Goal: Obtain resource: Download file/media

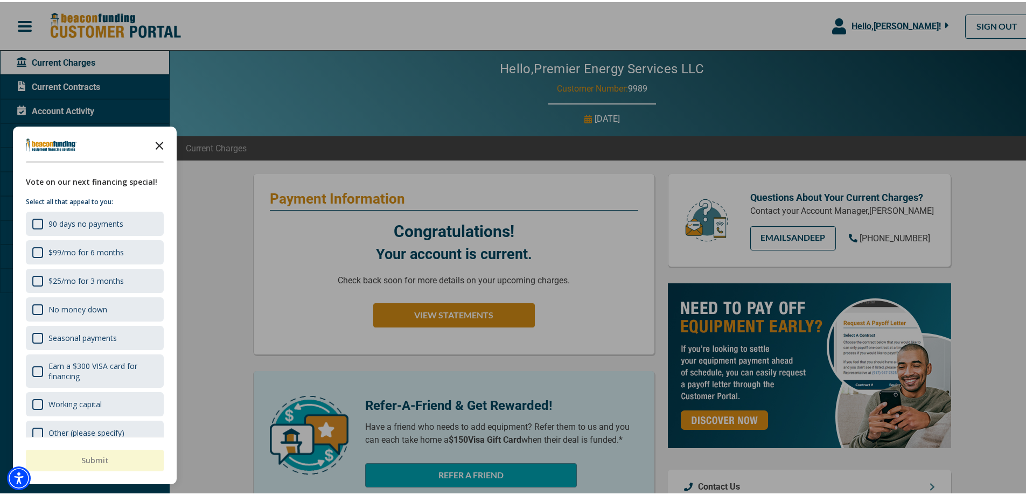
click at [156, 142] on icon "Close the survey" at bounding box center [160, 143] width 22 height 22
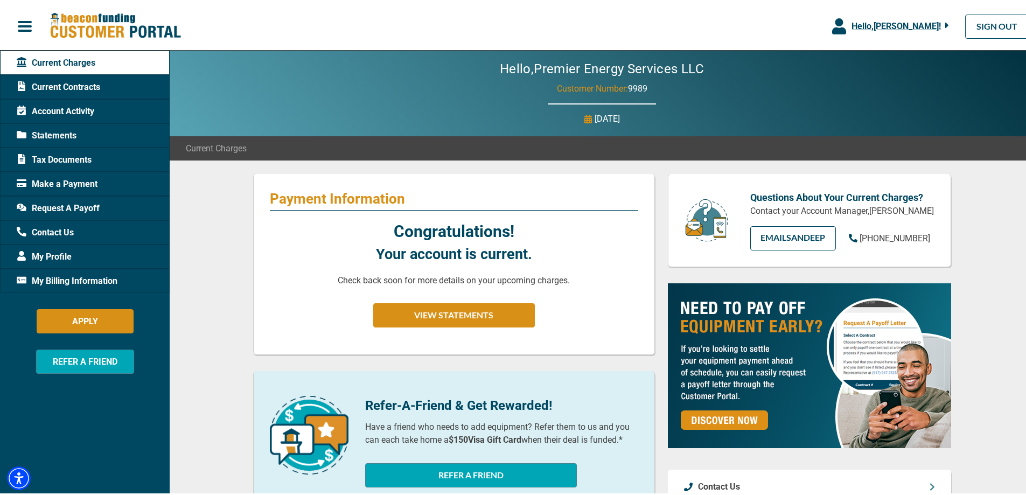
click at [63, 152] on span "Tax Documents" at bounding box center [54, 157] width 75 height 13
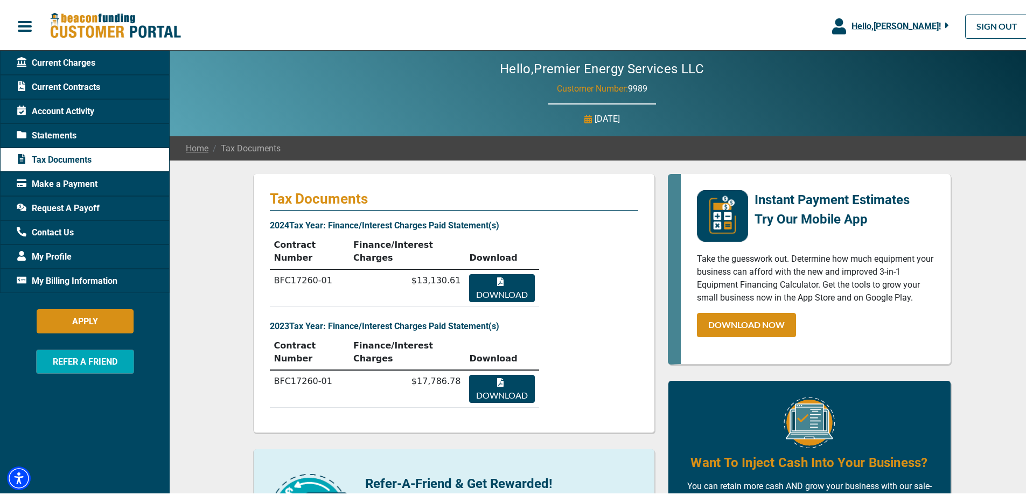
click at [489, 272] on button "Download" at bounding box center [501, 286] width 65 height 28
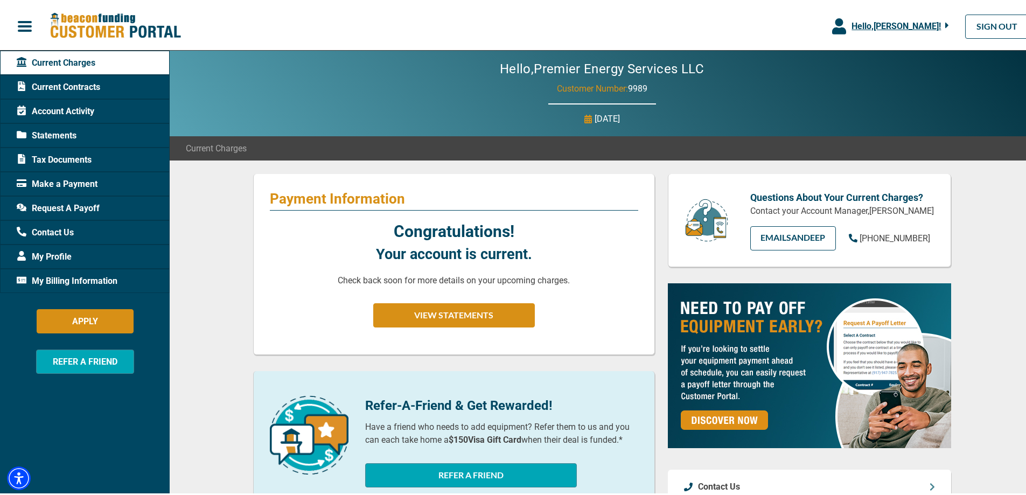
click at [67, 109] on span "Account Activity" at bounding box center [56, 109] width 78 height 13
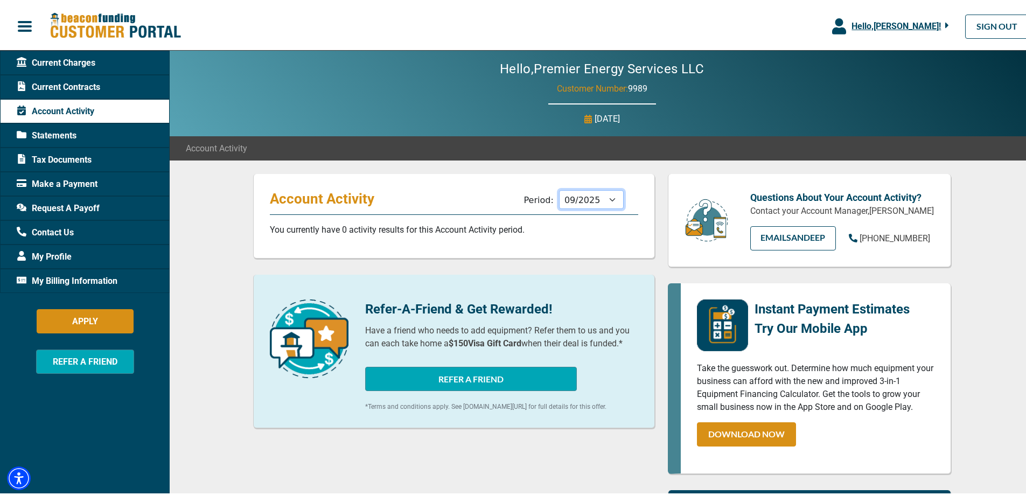
click at [607, 199] on select "10/2025 09/2025 08/2025 07/2025 06/2025 05/2025 04/2025 03/2025 02/2025 01/2025…" at bounding box center [591, 197] width 65 height 19
select select "12/2024"
click at [559, 188] on select "10/2025 09/2025 08/2025 07/2025 06/2025 05/2025 04/2025 03/2025 02/2025 01/2025…" at bounding box center [591, 197] width 65 height 19
click at [60, 132] on span "Statements" at bounding box center [47, 133] width 60 height 13
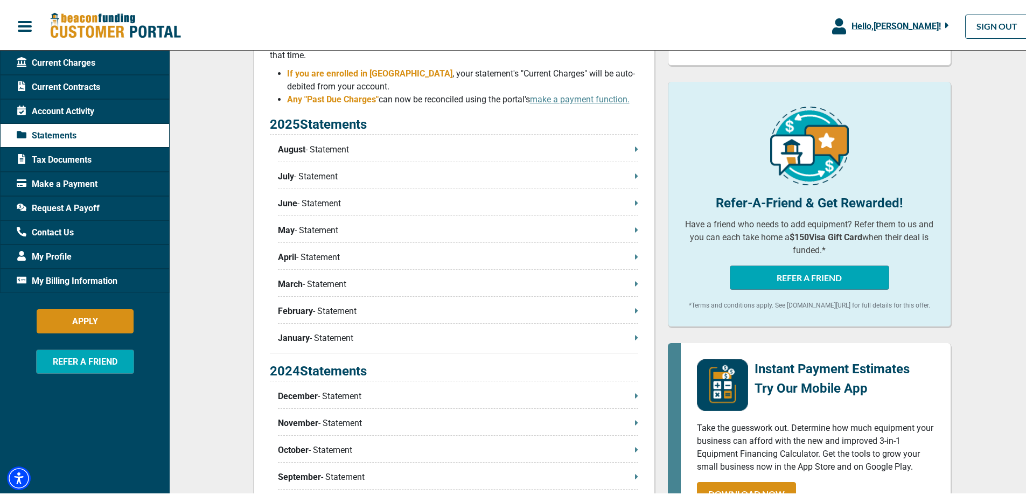
scroll to position [323, 0]
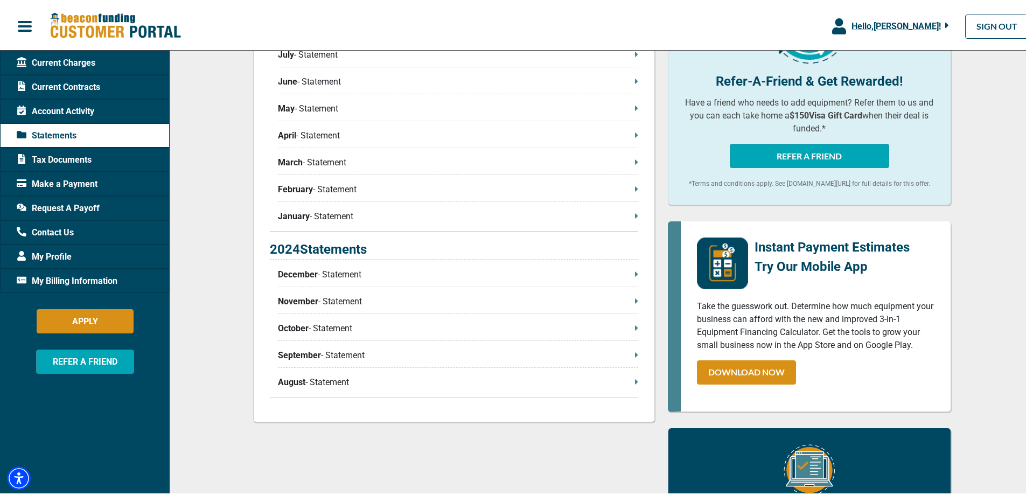
click at [348, 276] on p "December - Statement" at bounding box center [458, 272] width 360 height 13
click at [325, 215] on p "January - Statement" at bounding box center [458, 214] width 360 height 13
click at [81, 108] on span "Account Activity" at bounding box center [56, 109] width 78 height 13
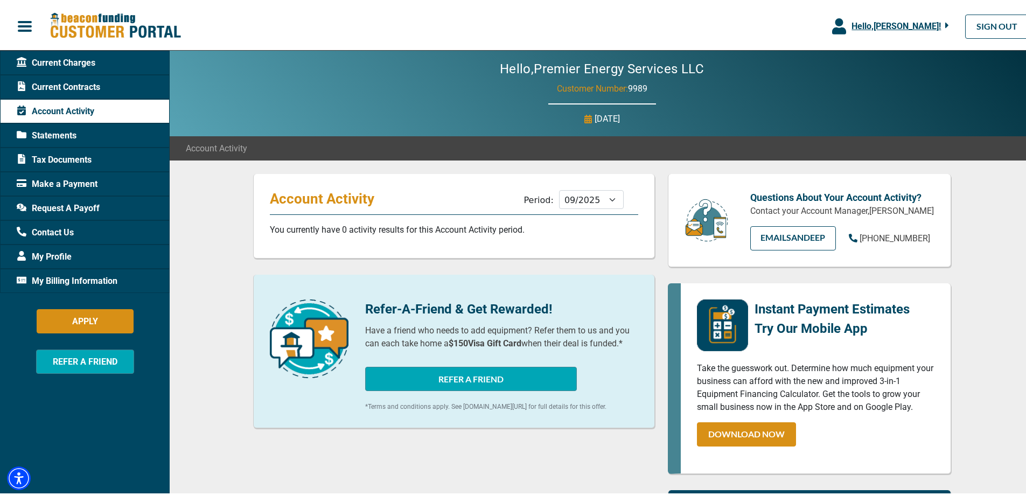
click at [64, 279] on span "My Billing Information" at bounding box center [67, 278] width 101 height 13
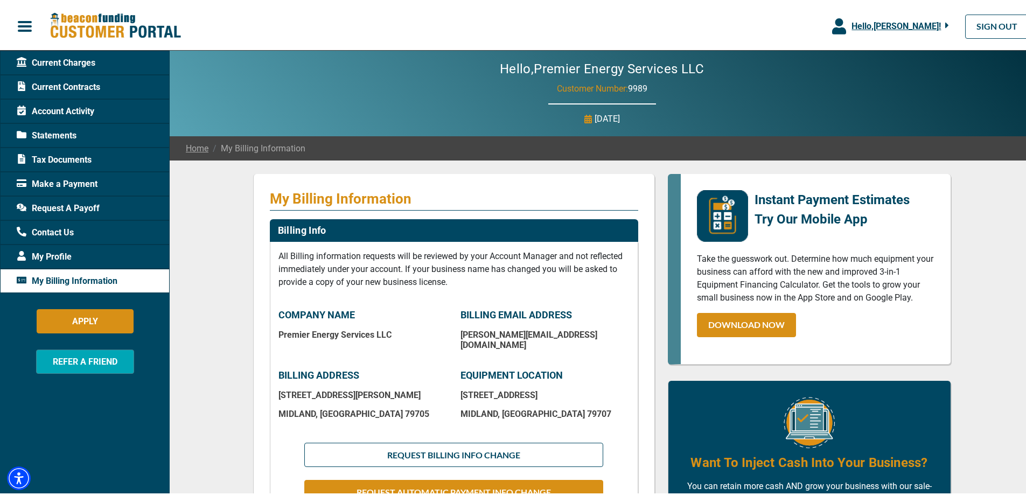
click at [50, 84] on span "Current Contracts" at bounding box center [58, 85] width 83 height 13
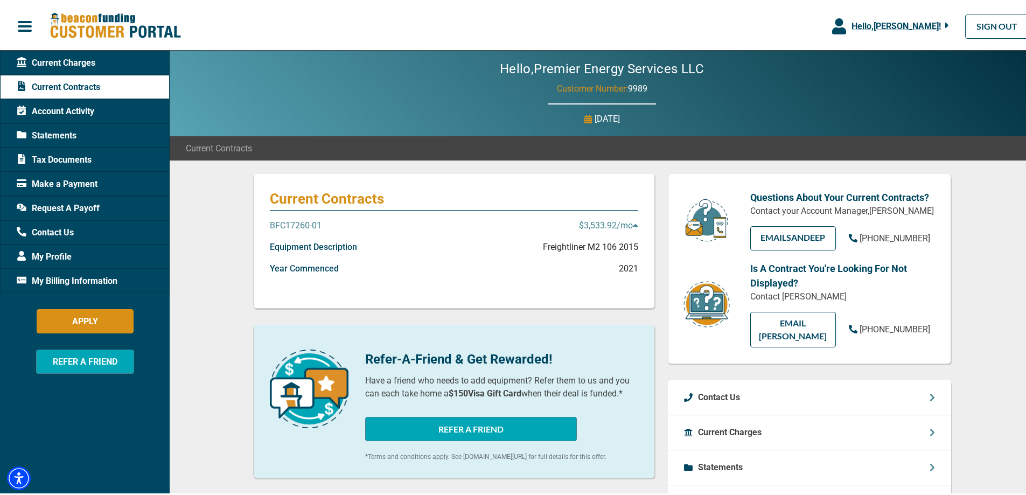
click at [49, 111] on span "Account Activity" at bounding box center [56, 109] width 78 height 13
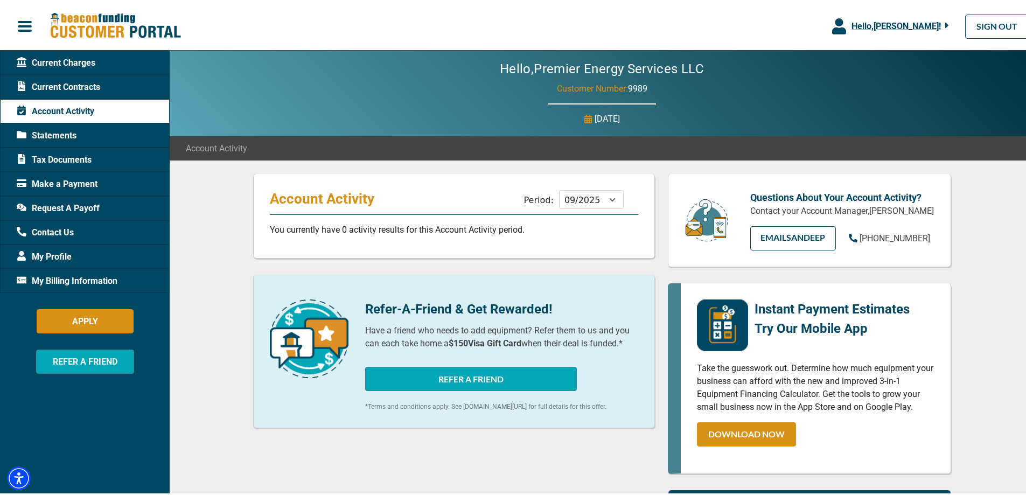
click at [47, 54] on span "Current Charges" at bounding box center [56, 60] width 79 height 13
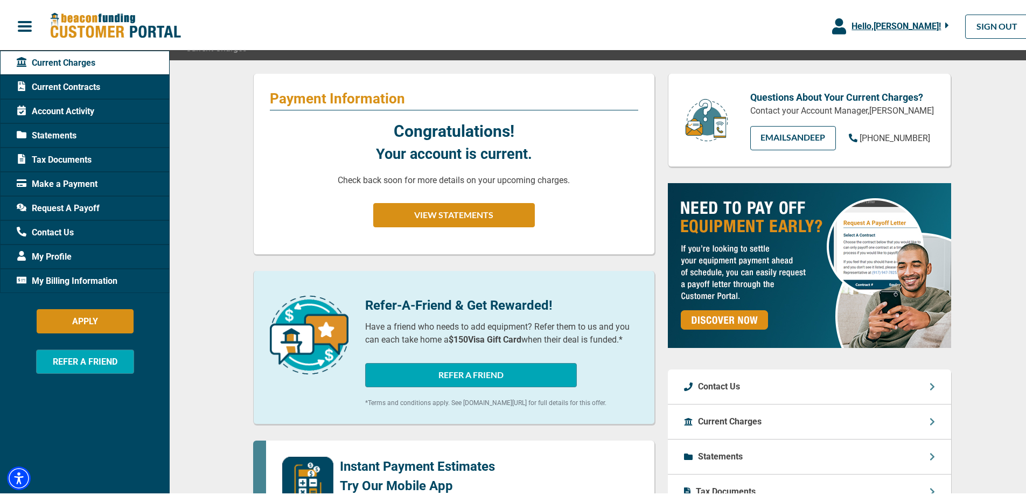
scroll to position [269, 0]
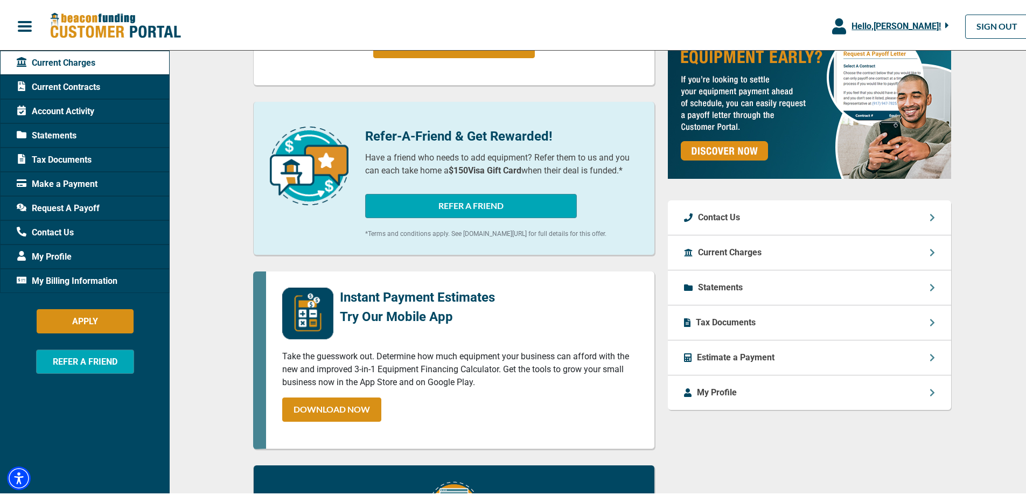
click at [746, 327] on p "Tax Documents" at bounding box center [726, 320] width 60 height 13
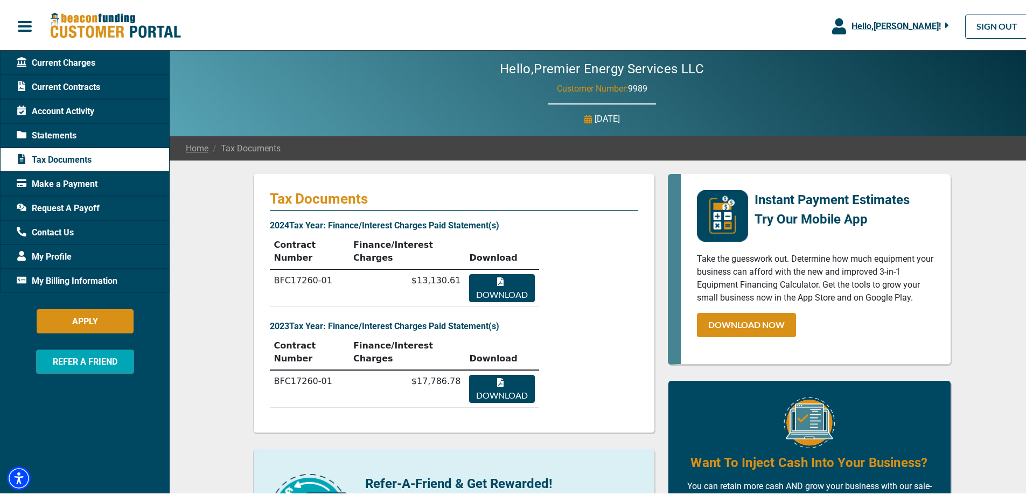
click at [478, 272] on button "Download" at bounding box center [501, 286] width 65 height 28
